Goal: Task Accomplishment & Management: Use online tool/utility

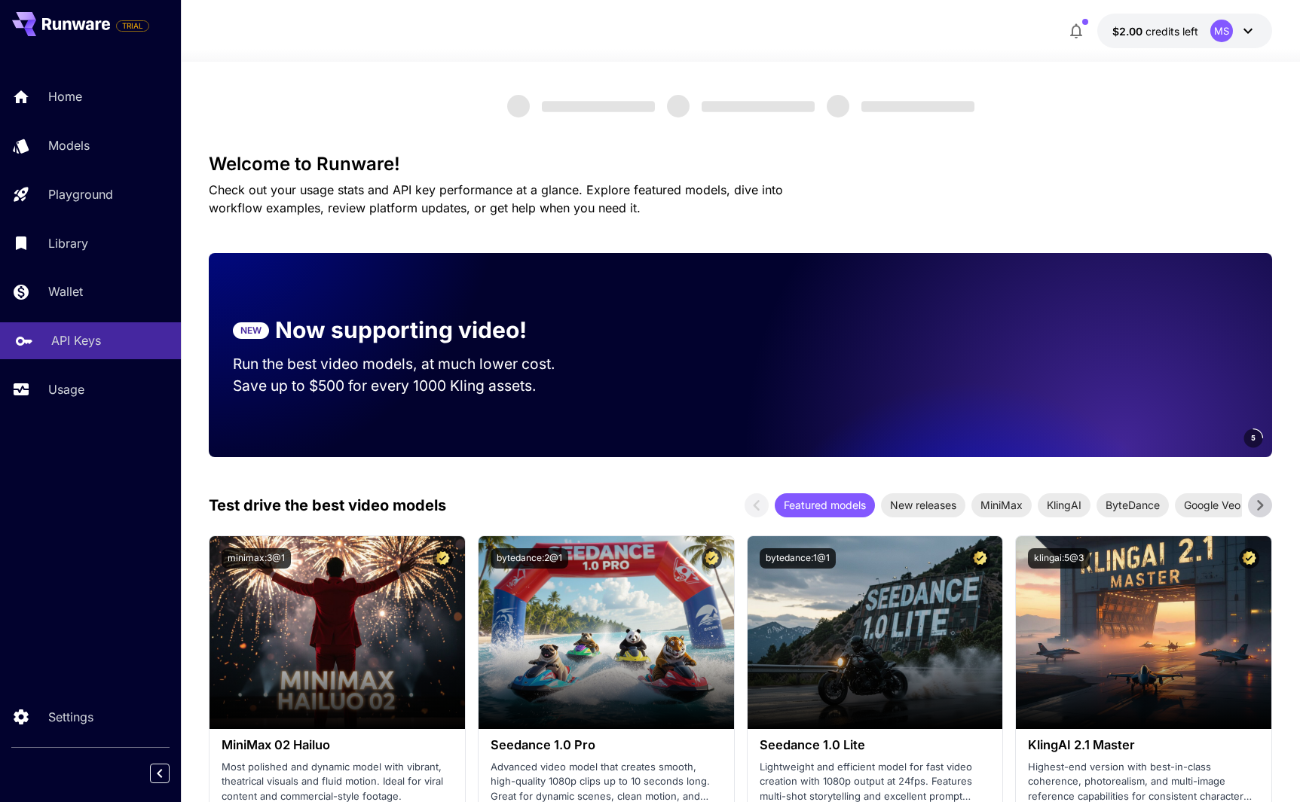
click at [86, 347] on p "API Keys" at bounding box center [76, 340] width 50 height 18
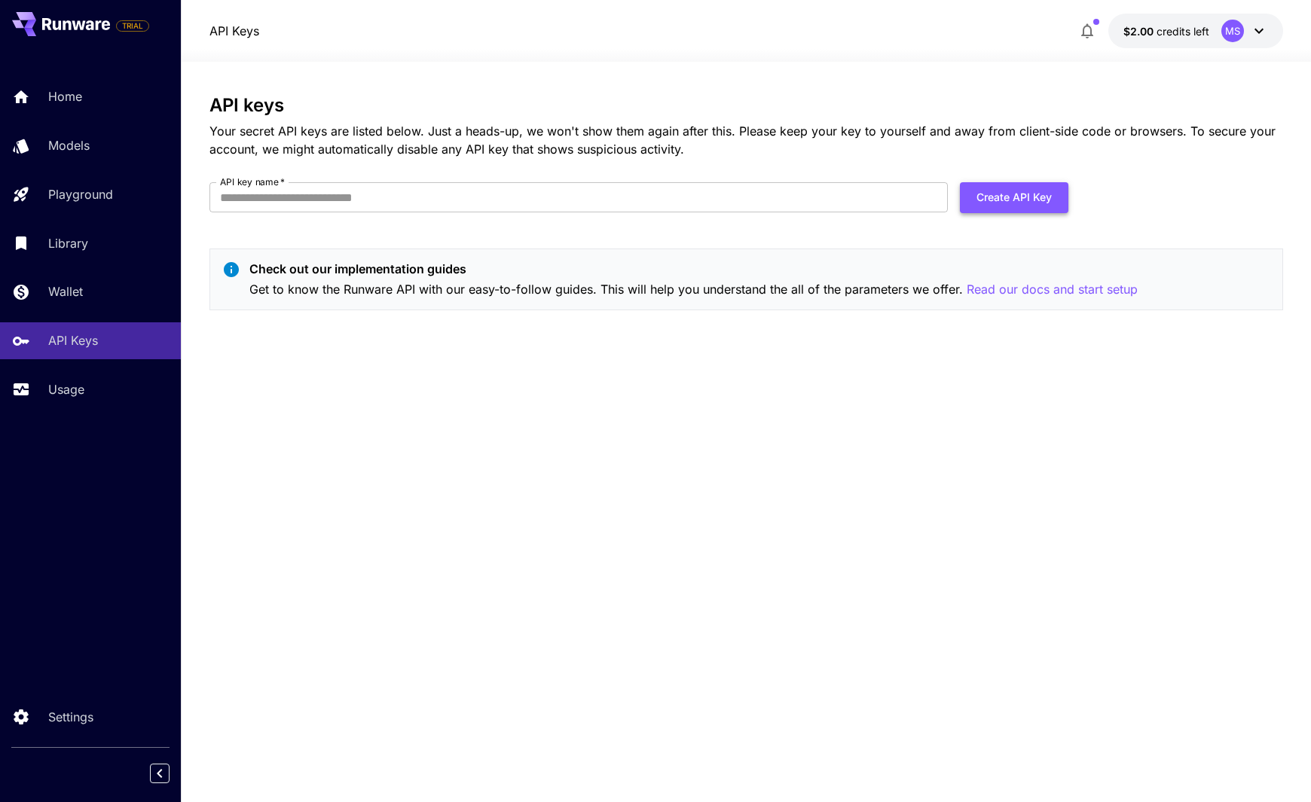
click at [1040, 202] on button "Create API Key" at bounding box center [1014, 197] width 108 height 31
click at [405, 203] on input "API key name   *" at bounding box center [578, 197] width 738 height 30
type input "**********"
click at [1022, 197] on button "Create API Key" at bounding box center [1014, 197] width 108 height 31
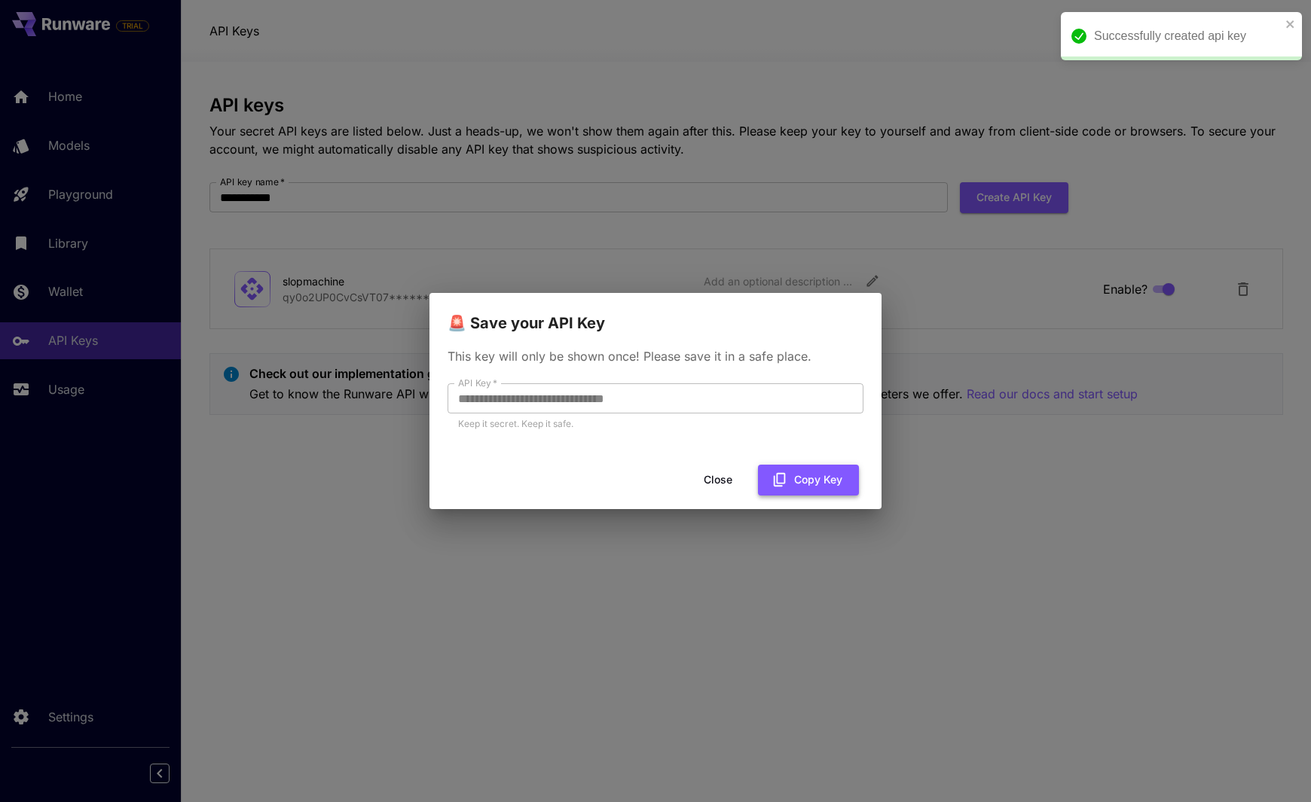
click at [813, 483] on button "Copy Key" at bounding box center [808, 480] width 101 height 31
